Goal: Task Accomplishment & Management: Complete application form

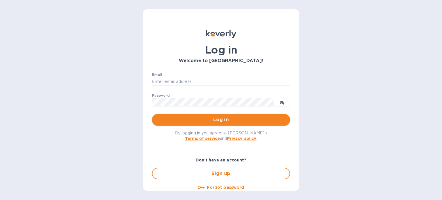
type input "[EMAIL_ADDRESS][DOMAIN_NAME]"
click at [215, 120] on span "Log in" at bounding box center [221, 119] width 129 height 7
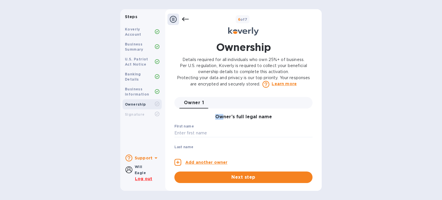
drag, startPoint x: 215, startPoint y: 120, endPoint x: 222, endPoint y: 119, distance: 7.2
click at [222, 119] on div "Owner’s full legal name First name ​ Last name ​ Personal email address ​ If yo…" at bounding box center [244, 135] width 138 height 52
click at [202, 133] on input "text" at bounding box center [244, 133] width 138 height 9
click at [141, 170] on div "Will Eagle" at bounding box center [140, 170] width 11 height 12
click at [205, 130] on input "text" at bounding box center [244, 133] width 138 height 9
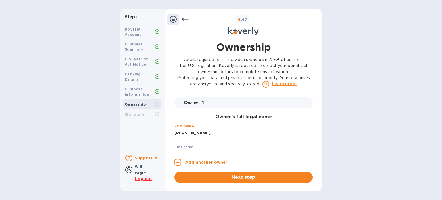
type input "[PERSON_NAME]"
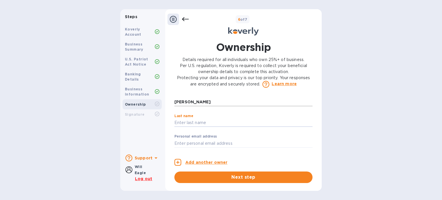
type input "W"
type input "Eagle"
type input "[EMAIL_ADDRESS][DOMAIN_NAME]"
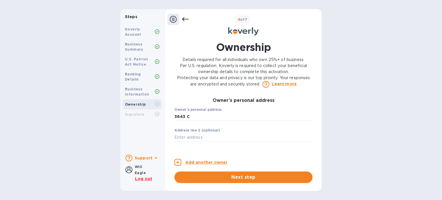
type input "[STREET_ADDRESS][US_STATE]"
type input "[GEOGRAPHIC_DATA]"
type input "CA"
type input "94118"
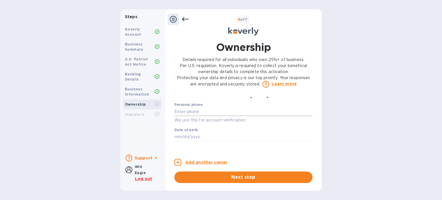
click at [218, 116] on input "text" at bounding box center [244, 111] width 138 height 9
type input "***37"
type input "***67"
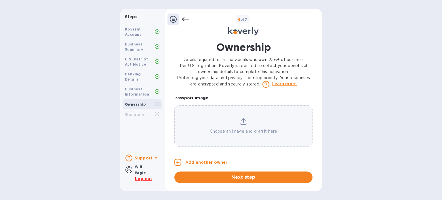
scroll to position [465, 0]
click at [250, 180] on span "Next step" at bounding box center [243, 177] width 129 height 7
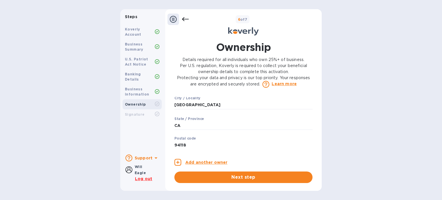
scroll to position [217, 0]
click at [173, 17] on icon at bounding box center [173, 19] width 7 height 7
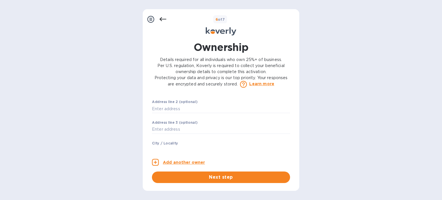
click at [147, 16] on div at bounding box center [151, 20] width 12 height 12
click at [152, 19] on icon at bounding box center [150, 19] width 7 height 7
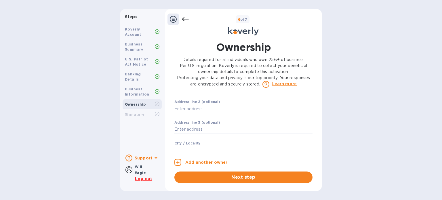
click at [187, 20] on icon at bounding box center [185, 19] width 7 height 7
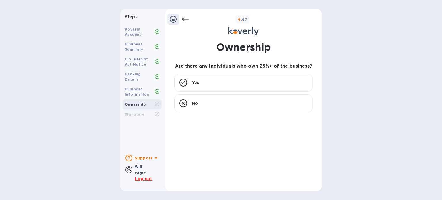
click at [174, 20] on icon at bounding box center [173, 19] width 7 height 7
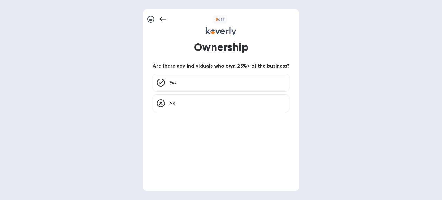
click at [166, 17] on icon at bounding box center [163, 19] width 7 height 7
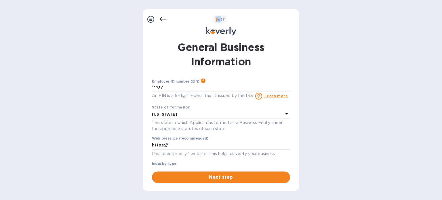
click at [166, 17] on icon at bounding box center [163, 19] width 7 height 7
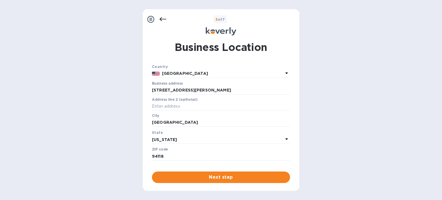
click at [166, 17] on icon at bounding box center [163, 19] width 7 height 7
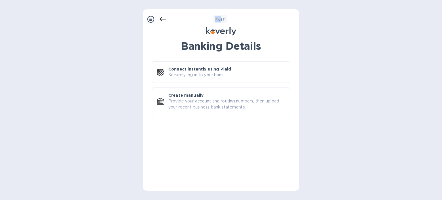
click at [166, 17] on icon at bounding box center [163, 19] width 7 height 7
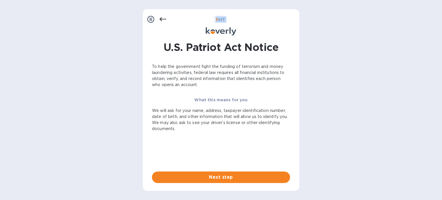
click at [166, 17] on icon at bounding box center [163, 19] width 7 height 7
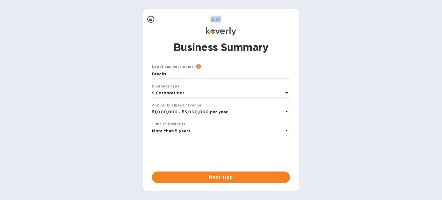
click at [166, 17] on div "2 of 7" at bounding box center [227, 19] width 141 height 8
click at [146, 20] on div at bounding box center [151, 20] width 12 height 12
click at [148, 13] on div "2 of 7 Business Summary Legal business name Please provide the legal name that …" at bounding box center [221, 100] width 157 height 182
click at [150, 20] on icon at bounding box center [150, 19] width 7 height 7
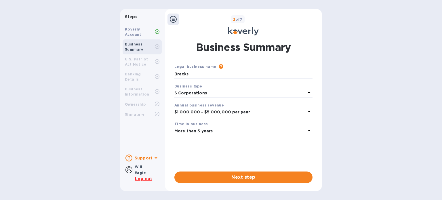
click at [139, 28] on b "Koverly Account" at bounding box center [133, 32] width 16 height 10
click at [140, 174] on b "Will Eagle" at bounding box center [140, 170] width 11 height 10
click at [130, 171] on icon at bounding box center [129, 169] width 7 height 7
click at [140, 178] on u "Log out" at bounding box center [143, 179] width 17 height 5
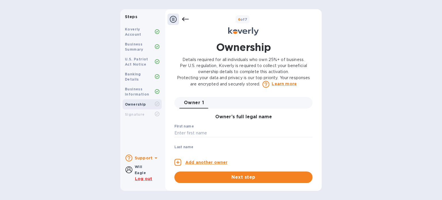
click at [184, 21] on icon at bounding box center [185, 19] width 7 height 7
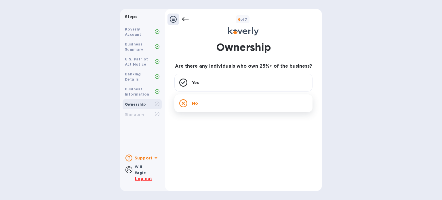
click at [185, 105] on icon at bounding box center [183, 103] width 8 height 8
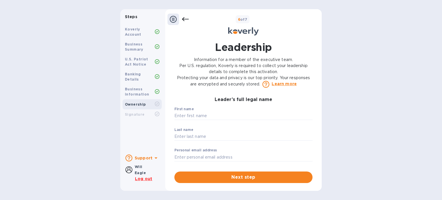
click at [174, 18] on icon at bounding box center [173, 19] width 7 height 7
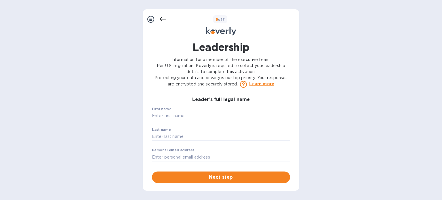
click at [161, 18] on icon at bounding box center [163, 19] width 7 height 7
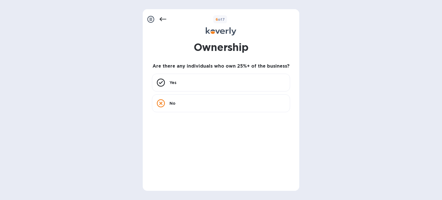
click at [161, 18] on icon at bounding box center [163, 19] width 7 height 7
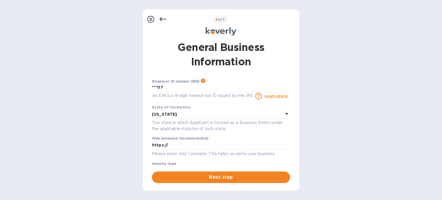
click at [161, 18] on icon at bounding box center [163, 19] width 7 height 7
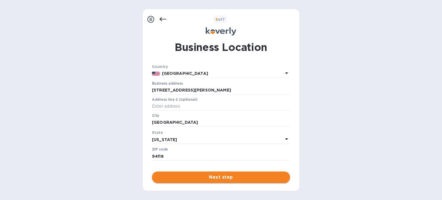
click at [208, 176] on span "Next step" at bounding box center [221, 177] width 129 height 7
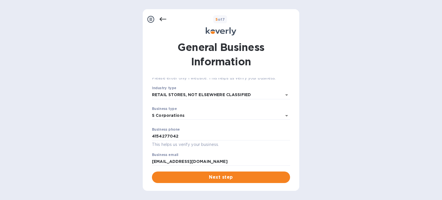
scroll to position [78, 0]
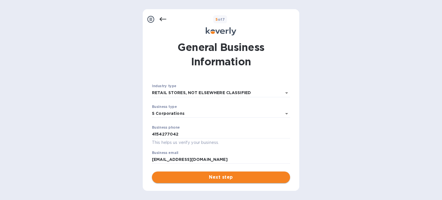
click at [231, 177] on span "Next step" at bounding box center [221, 177] width 129 height 7
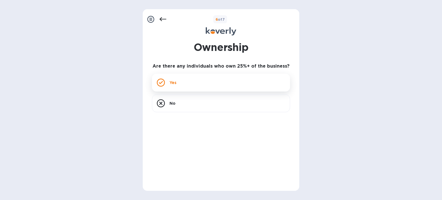
click at [161, 86] on icon at bounding box center [161, 83] width 8 height 8
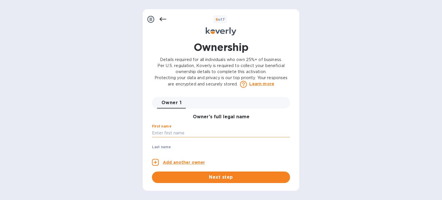
click at [192, 131] on input "text" at bounding box center [221, 133] width 138 height 9
type input "[PERSON_NAME]"
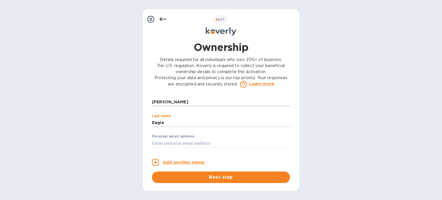
type input "Eagle"
type input "[EMAIL_ADDRESS][DOMAIN_NAME]"
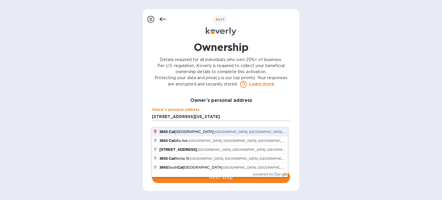
click at [152, 172] on button "Next step" at bounding box center [221, 178] width 138 height 12
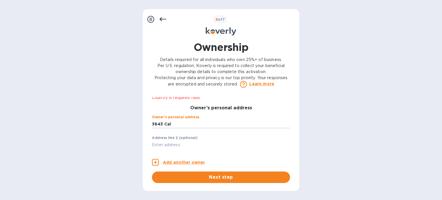
type input "[STREET_ADDRESS][US_STATE]"
type input "[GEOGRAPHIC_DATA]"
type input "CA"
type input "94118"
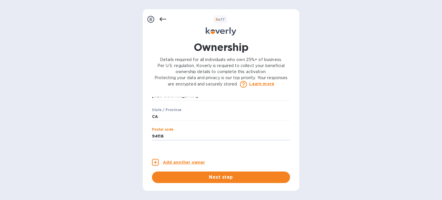
scroll to position [312, 0]
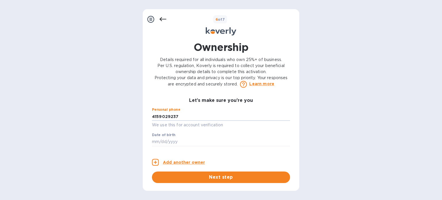
type input "***37"
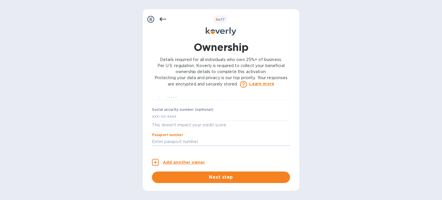
scroll to position [362, 0]
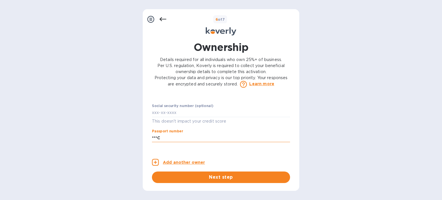
type input "***C"
type input "***37"
